Goal: Transaction & Acquisition: Purchase product/service

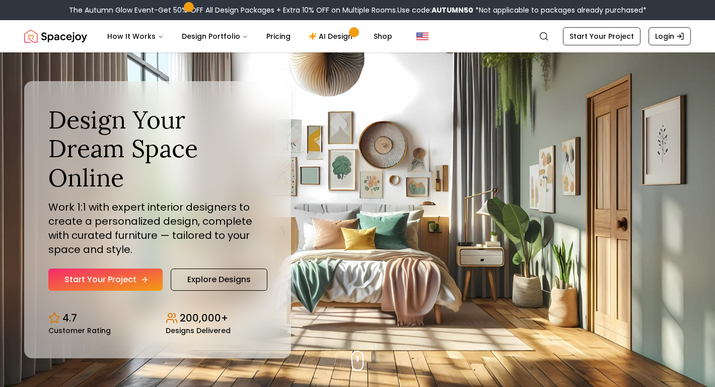
click at [147, 269] on link "Start Your Project" at bounding box center [105, 280] width 114 height 22
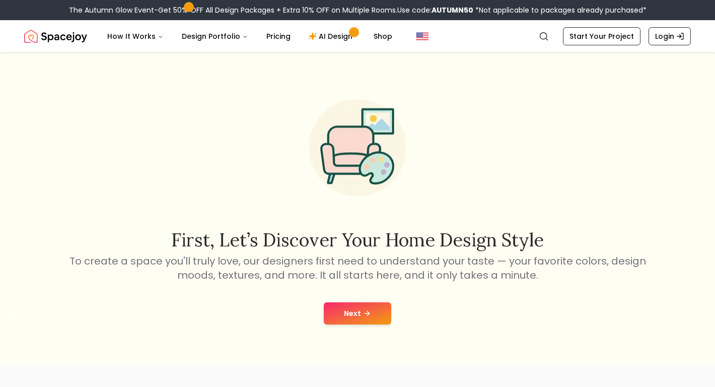
click at [340, 313] on button "Next" at bounding box center [358, 313] width 68 height 22
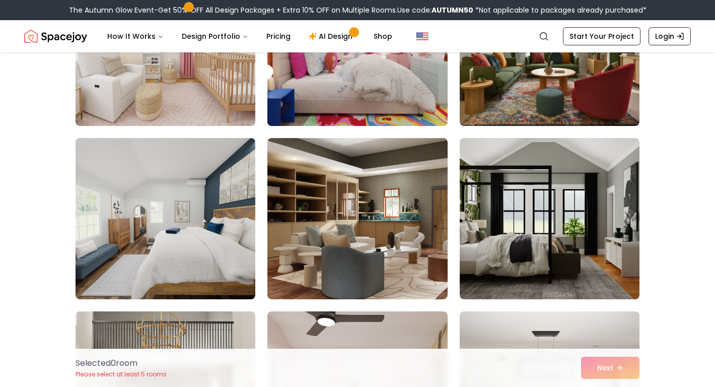
scroll to position [239, 0]
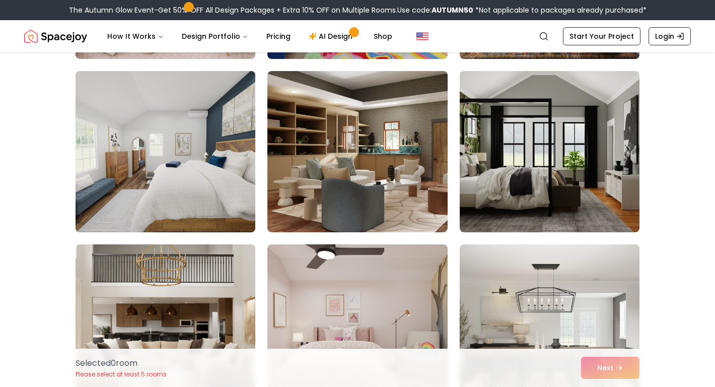
click at [143, 182] on img at bounding box center [165, 151] width 189 height 169
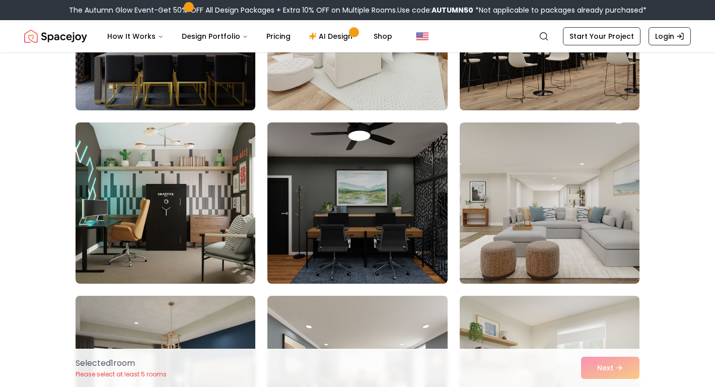
scroll to position [1116, 0]
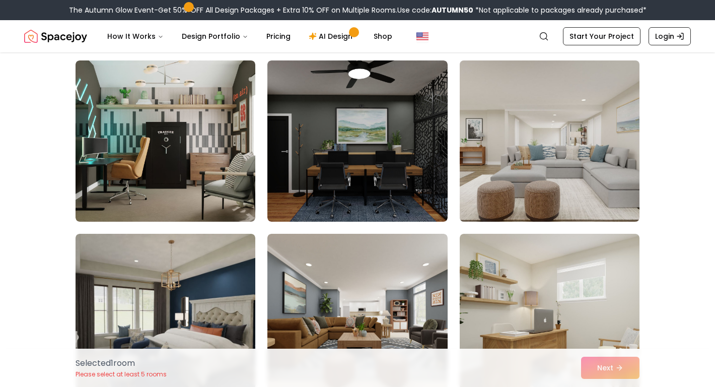
click at [497, 183] on img at bounding box center [549, 140] width 189 height 169
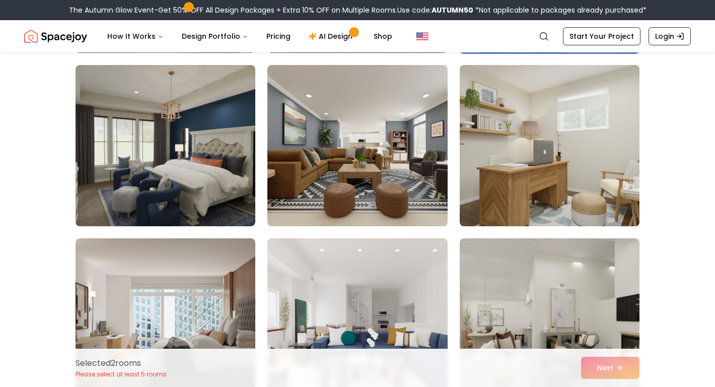
scroll to position [1291, 0]
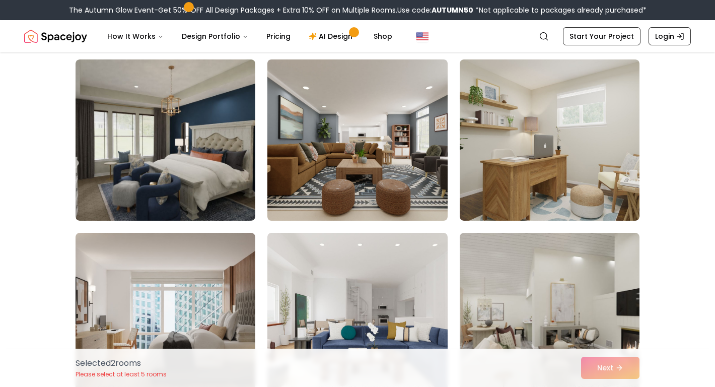
click at [392, 170] on img at bounding box center [357, 139] width 189 height 169
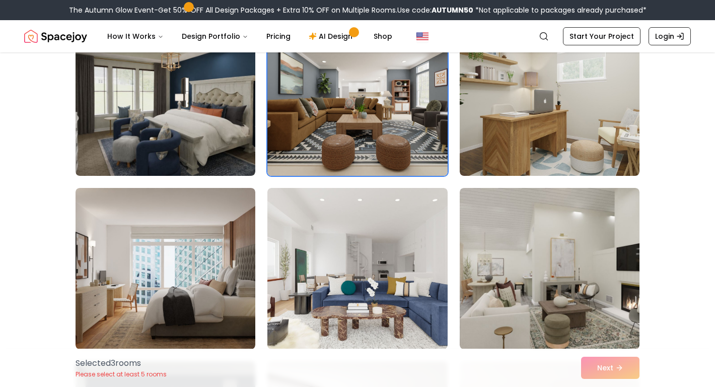
scroll to position [1483, 0]
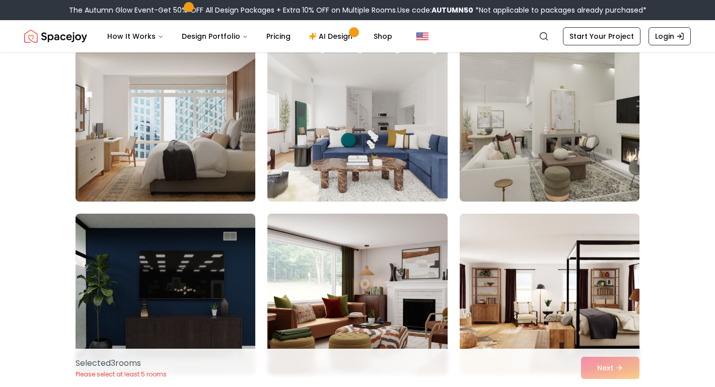
click at [192, 146] on img at bounding box center [165, 120] width 189 height 169
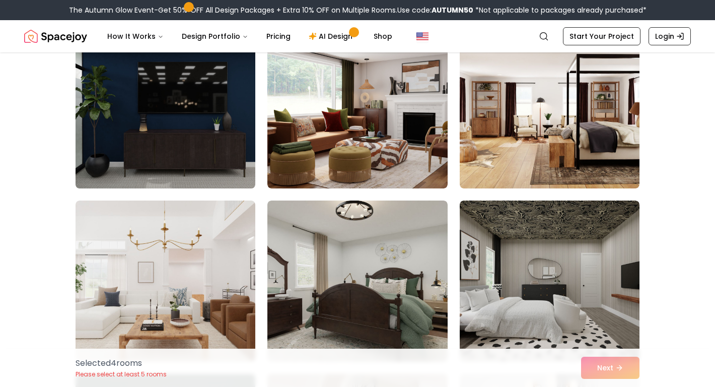
scroll to position [1655, 0]
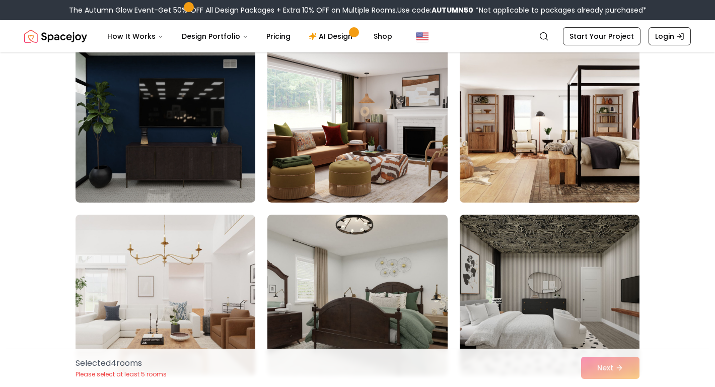
click at [537, 143] on img at bounding box center [549, 121] width 189 height 169
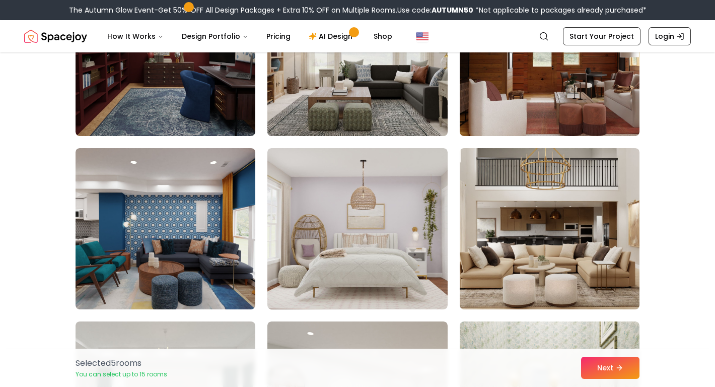
scroll to position [2527, 0]
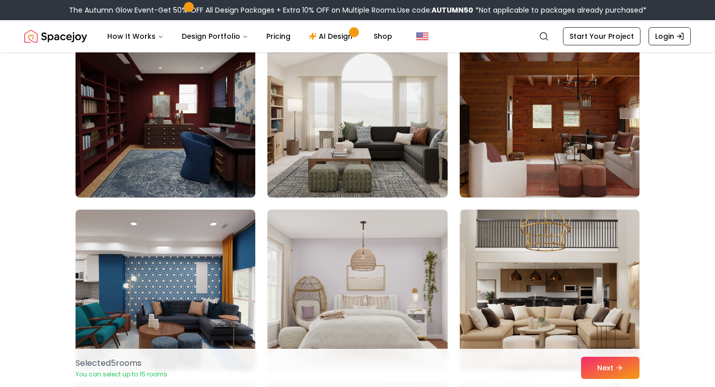
click at [351, 161] on img at bounding box center [357, 116] width 189 height 169
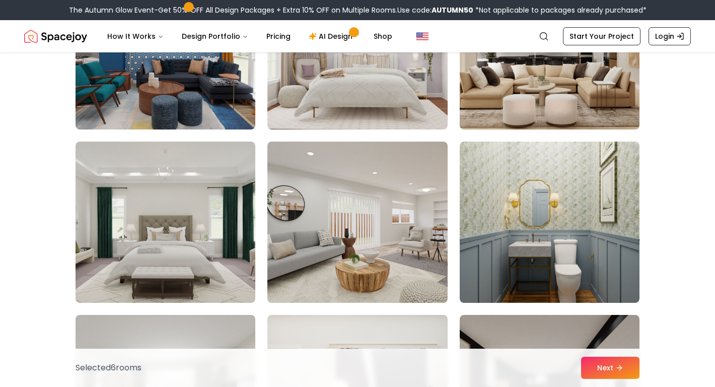
scroll to position [2691, 0]
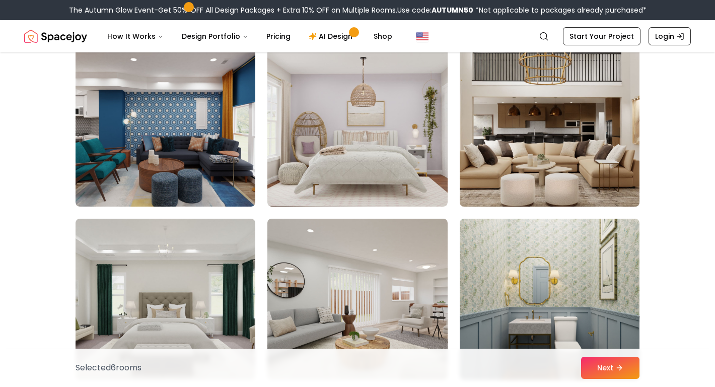
click at [525, 106] on img at bounding box center [549, 125] width 189 height 169
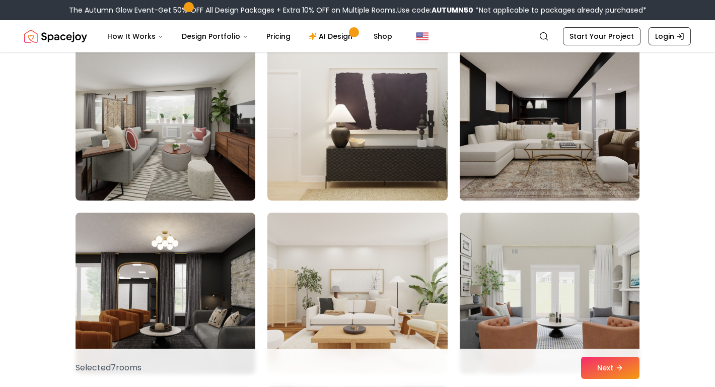
scroll to position [3060, 0]
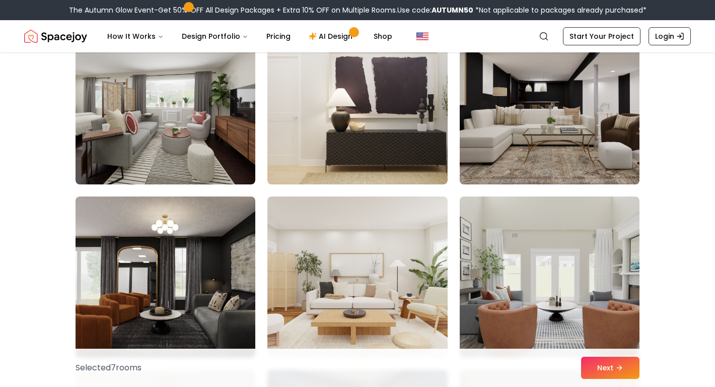
click at [484, 152] on img at bounding box center [549, 103] width 189 height 169
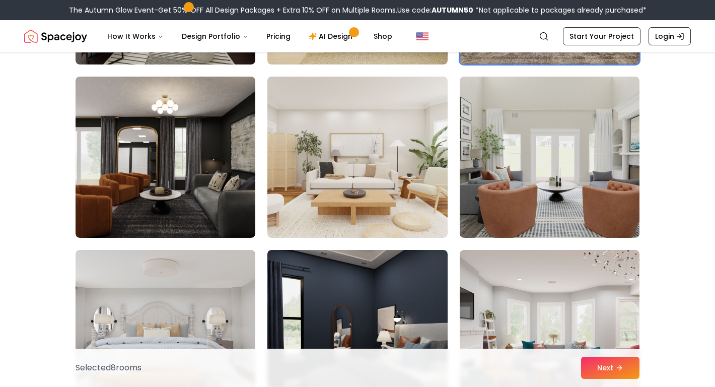
scroll to position [3201, 0]
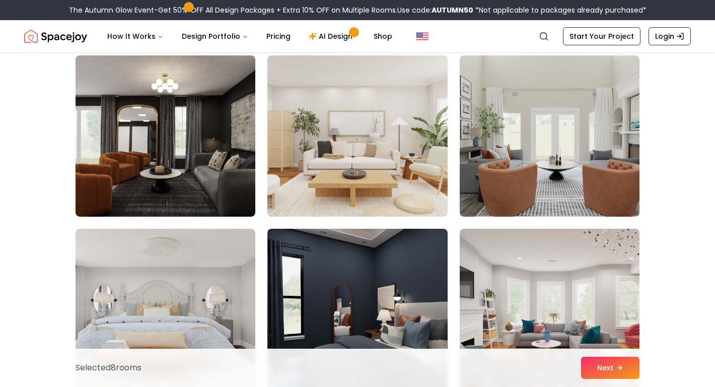
click at [375, 167] on img at bounding box center [357, 135] width 189 height 169
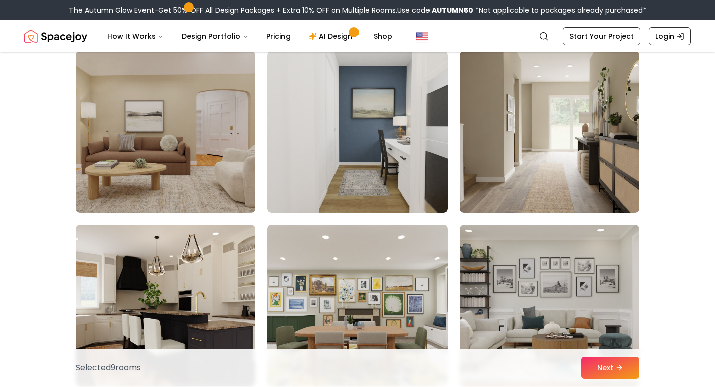
scroll to position [4596, 0]
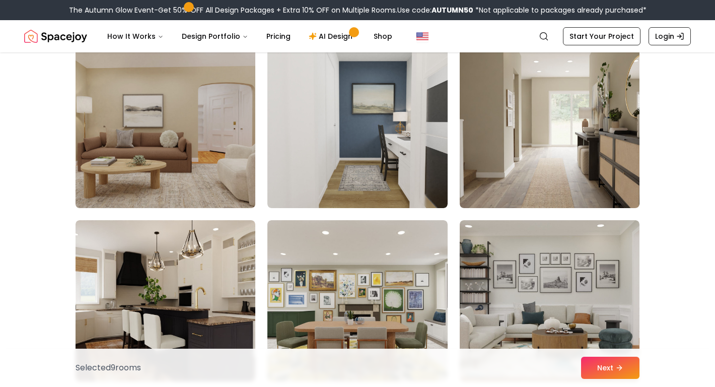
click at [164, 119] on img at bounding box center [165, 127] width 189 height 169
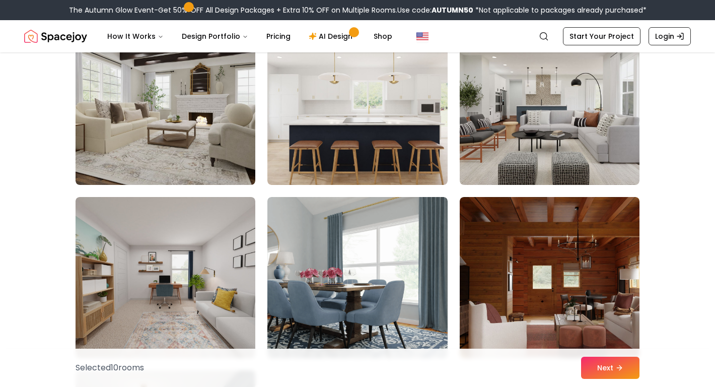
scroll to position [5642, 0]
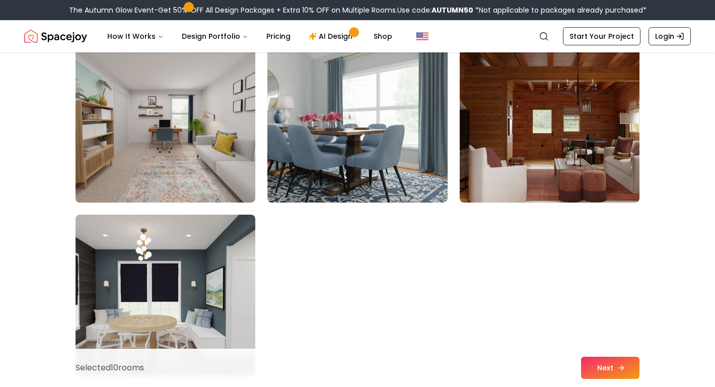
click at [621, 366] on icon at bounding box center [622, 368] width 8 height 8
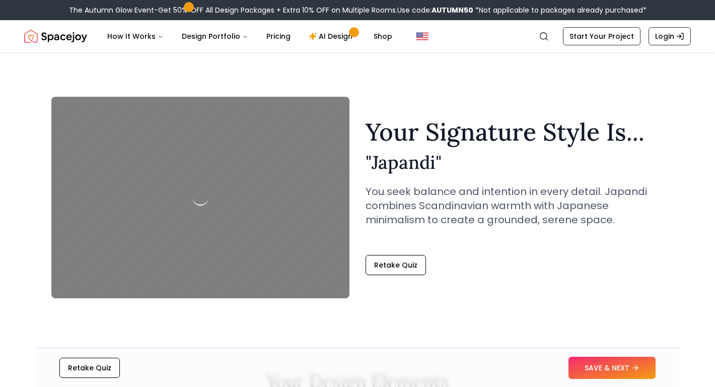
click at [621, 366] on button "SAVE & NEXT" at bounding box center [612, 368] width 87 height 22
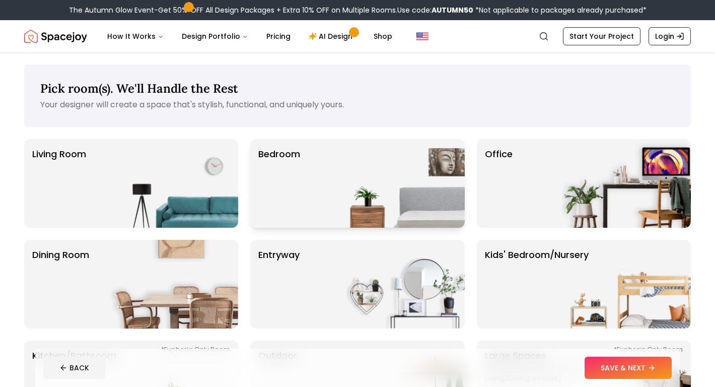
click at [409, 189] on img at bounding box center [400, 183] width 129 height 89
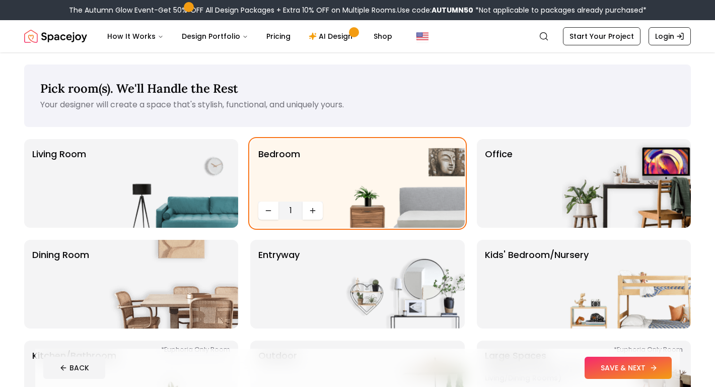
click at [602, 371] on button "SAVE & NEXT" at bounding box center [628, 368] width 87 height 22
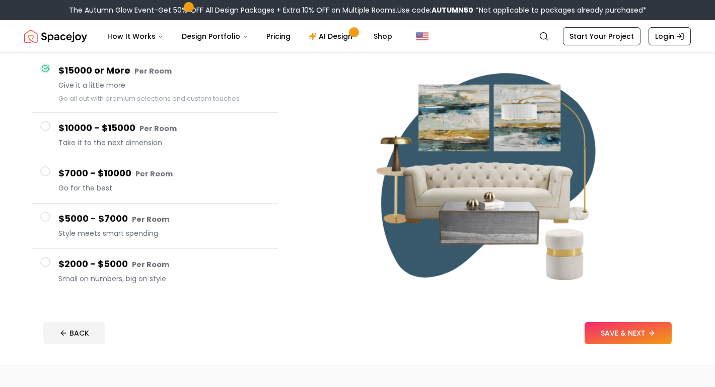
scroll to position [108, 0]
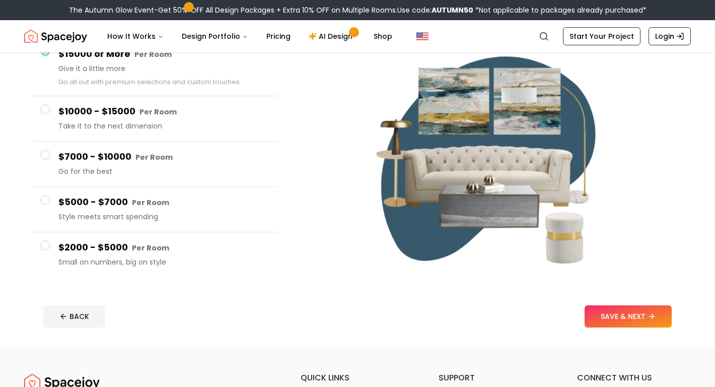
click at [53, 246] on button "$2000 - $5000 Per Room Small on numbers, big on style" at bounding box center [155, 254] width 246 height 45
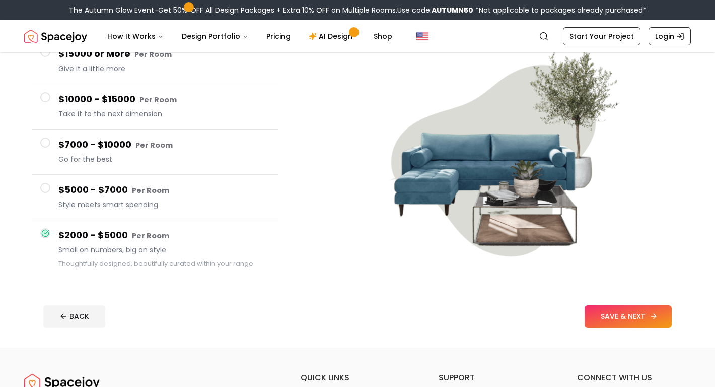
click at [599, 317] on button "SAVE & NEXT" at bounding box center [628, 316] width 87 height 22
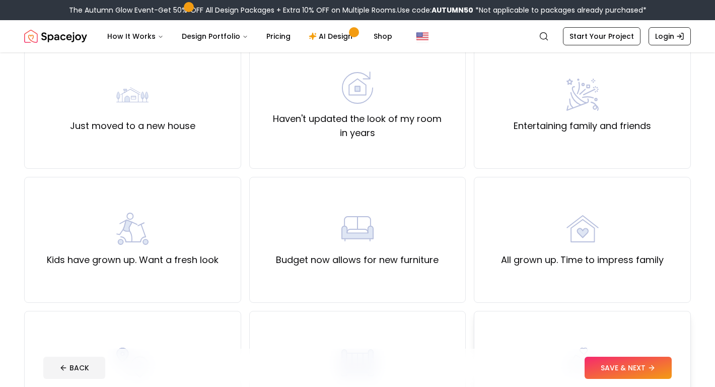
scroll to position [23, 0]
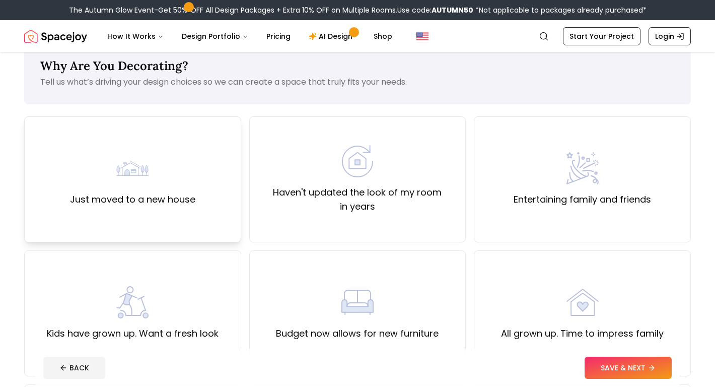
click at [171, 182] on div "Just moved to a new house" at bounding box center [132, 179] width 125 height 54
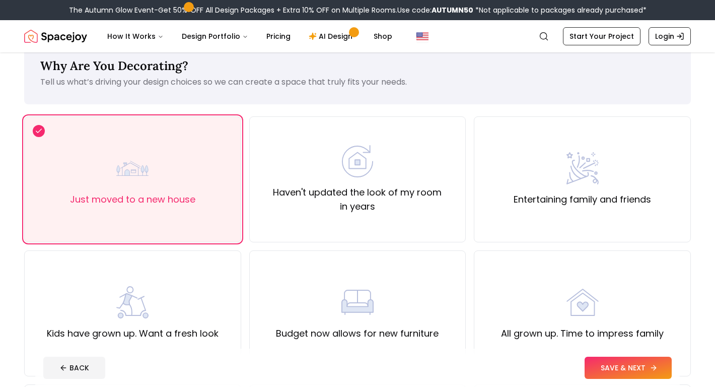
click at [603, 361] on button "SAVE & NEXT" at bounding box center [628, 368] width 87 height 22
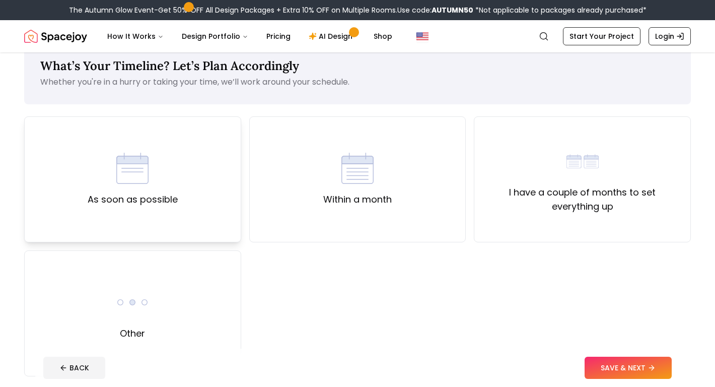
click at [191, 187] on div "As soon as possible" at bounding box center [132, 179] width 217 height 126
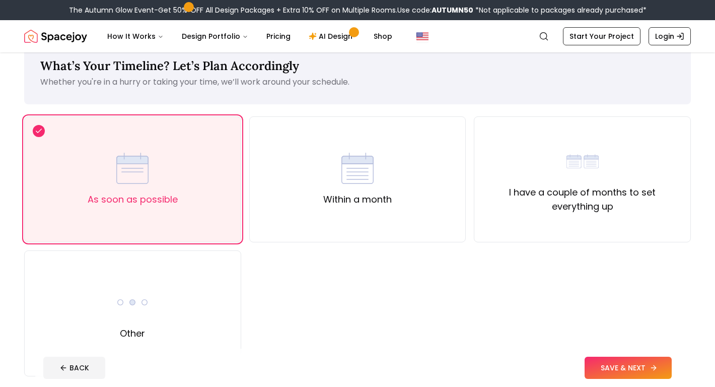
click at [607, 370] on button "SAVE & NEXT" at bounding box center [628, 368] width 87 height 22
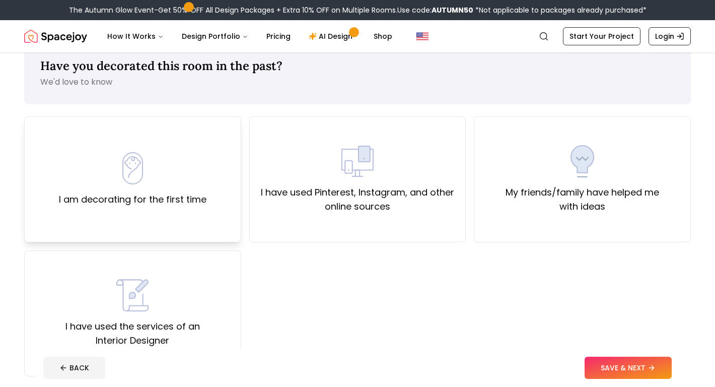
click at [144, 201] on label "I am decorating for the first time" at bounding box center [133, 199] width 148 height 14
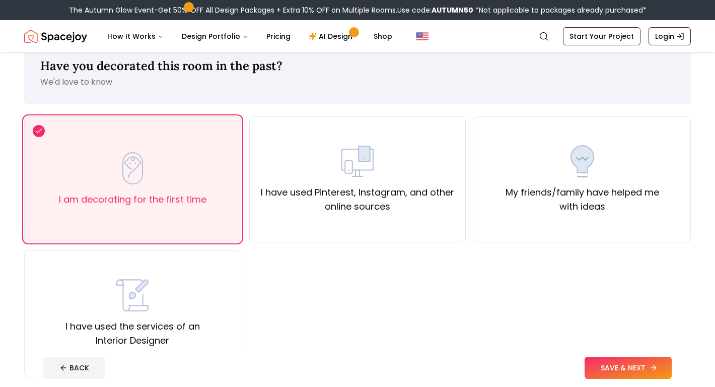
click at [600, 373] on button "SAVE & NEXT" at bounding box center [628, 368] width 87 height 22
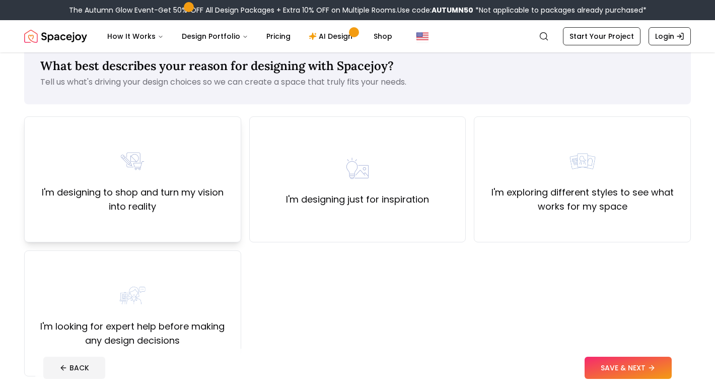
click at [145, 169] on img at bounding box center [132, 161] width 32 height 32
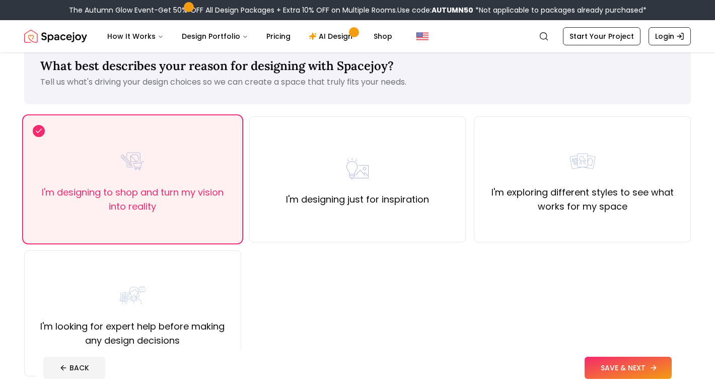
click at [622, 364] on button "SAVE & NEXT" at bounding box center [628, 368] width 87 height 22
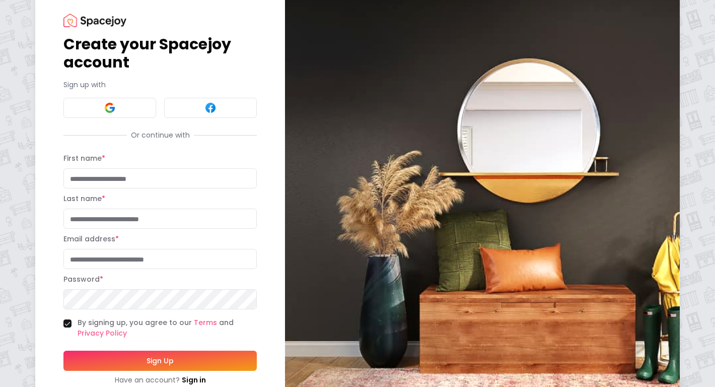
click at [125, 120] on div "Create your Spacejoy account Sign up with Or continue with First name * Last na…" at bounding box center [159, 199] width 193 height 371
click at [125, 102] on button at bounding box center [109, 108] width 93 height 20
